Goal: Task Accomplishment & Management: Manage account settings

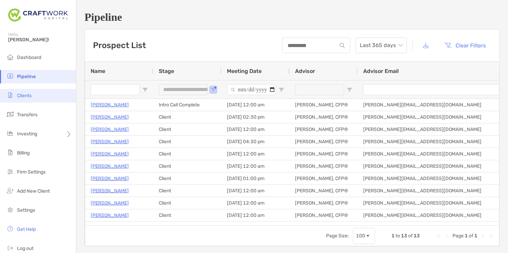
click at [20, 92] on li "Clients" at bounding box center [38, 96] width 76 height 14
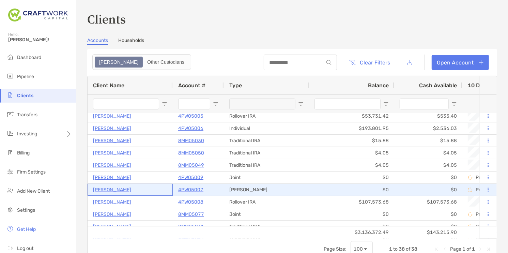
click at [119, 190] on p "[PERSON_NAME]" at bounding box center [112, 189] width 38 height 9
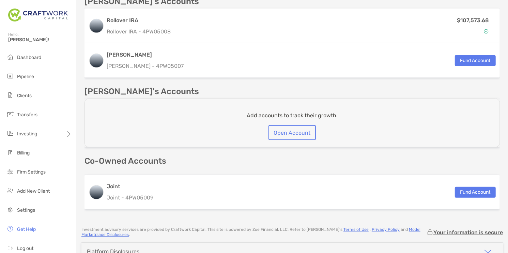
scroll to position [262, 0]
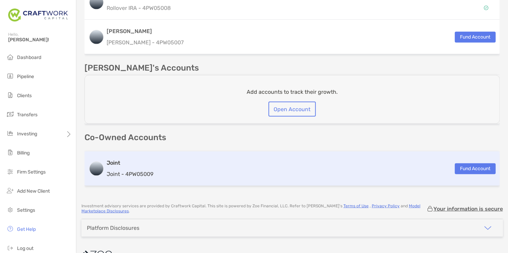
click at [167, 169] on div "Joint Joint - 4PW05009 Fund Account" at bounding box center [293, 168] width 416 height 34
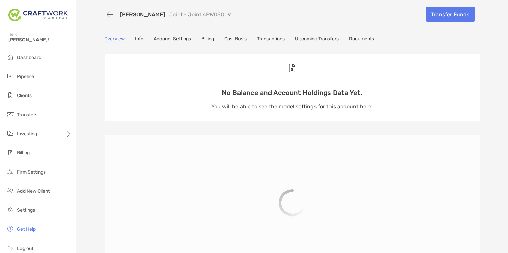
click at [137, 40] on link "Info" at bounding box center [139, 40] width 9 height 8
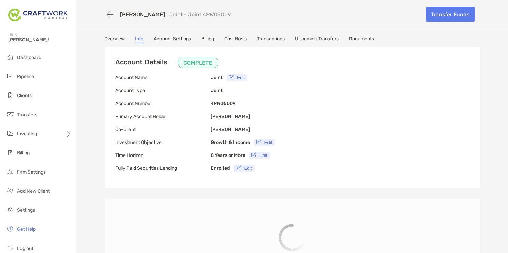
type input "**********"
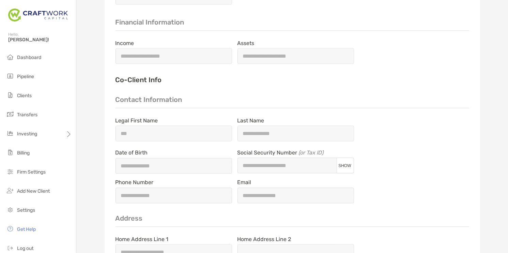
scroll to position [871, 0]
